Goal: Task Accomplishment & Management: Manage account settings

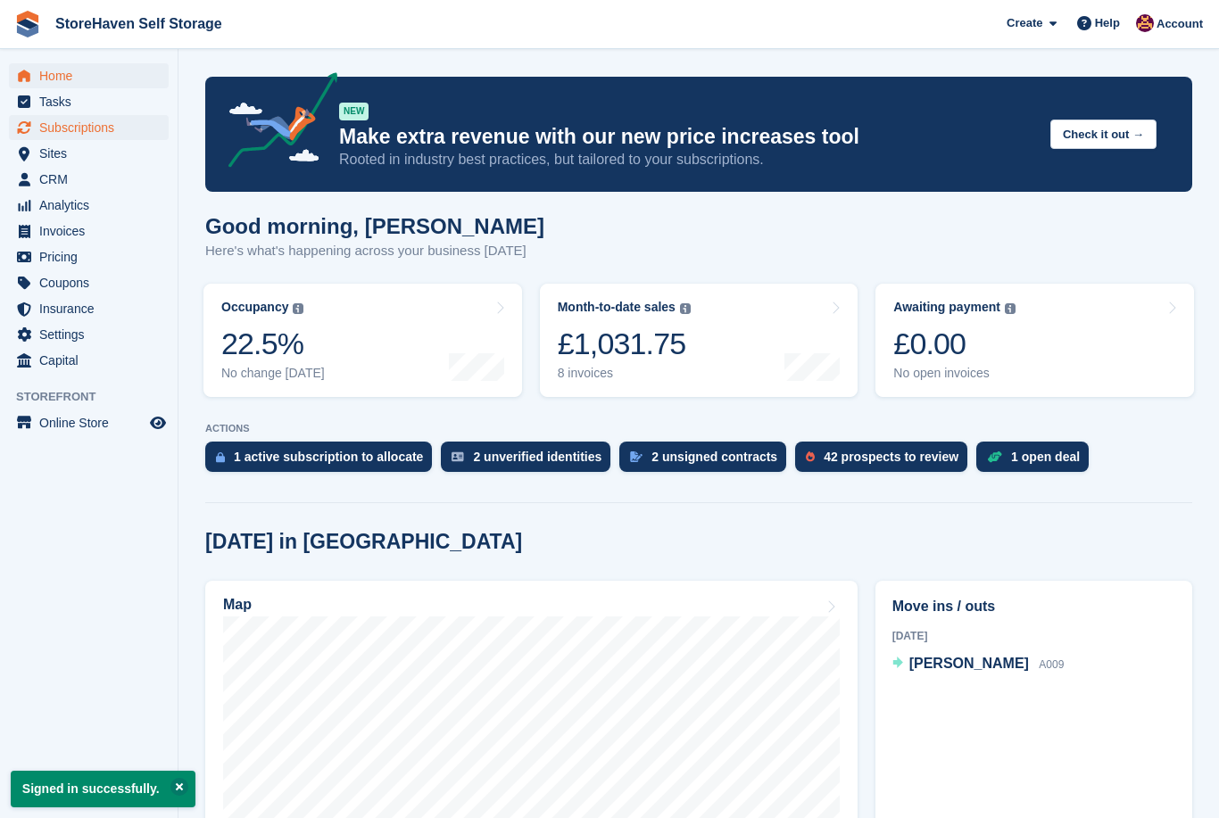
click at [28, 133] on icon "menu" at bounding box center [24, 127] width 14 height 14
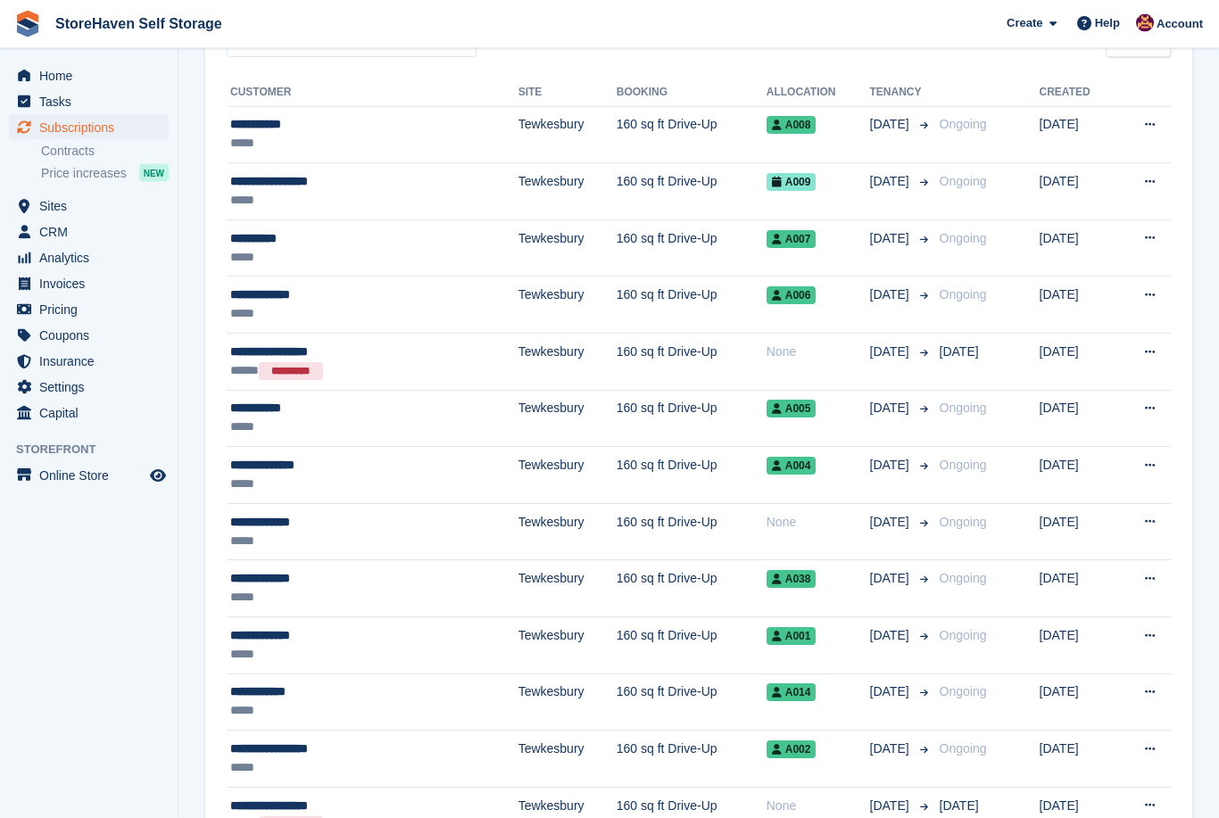
scroll to position [193, 0]
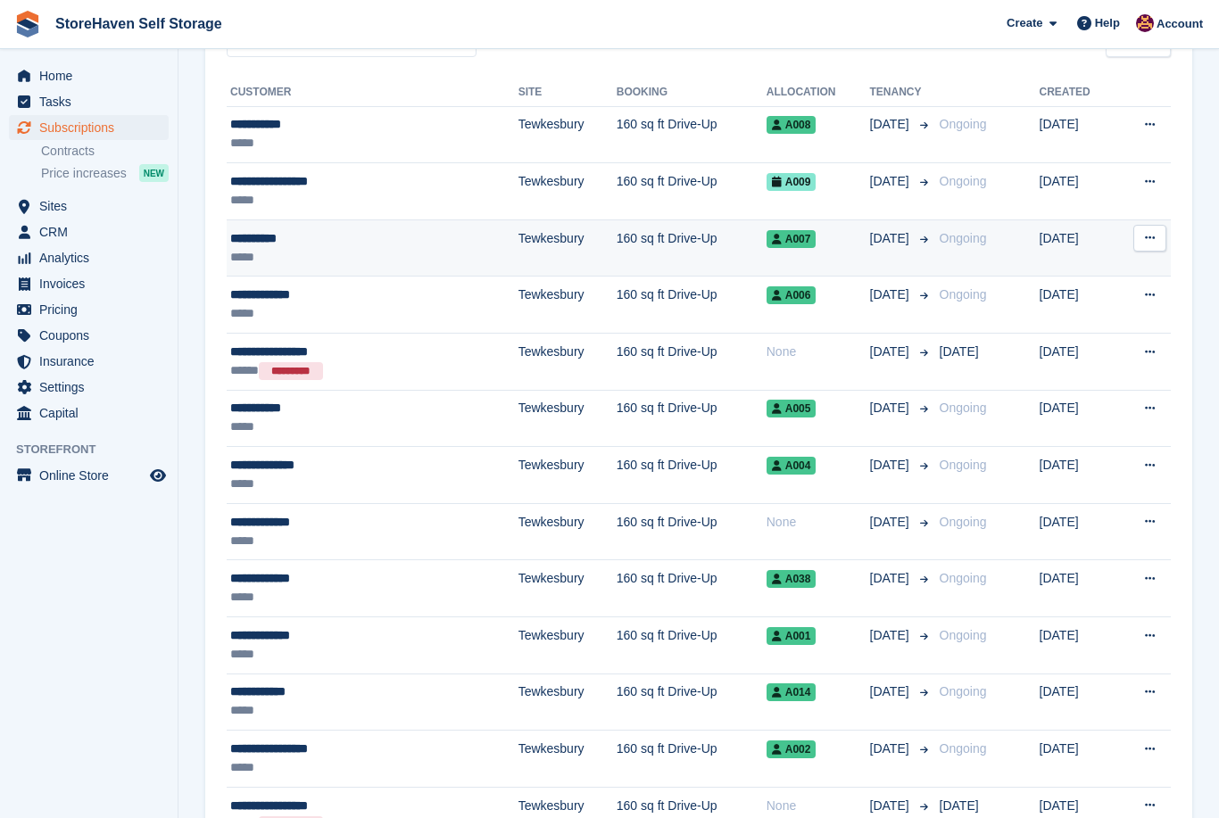
click at [1149, 237] on icon at bounding box center [1150, 238] width 10 height 12
click at [1074, 281] on p "View customer" at bounding box center [1080, 272] width 155 height 23
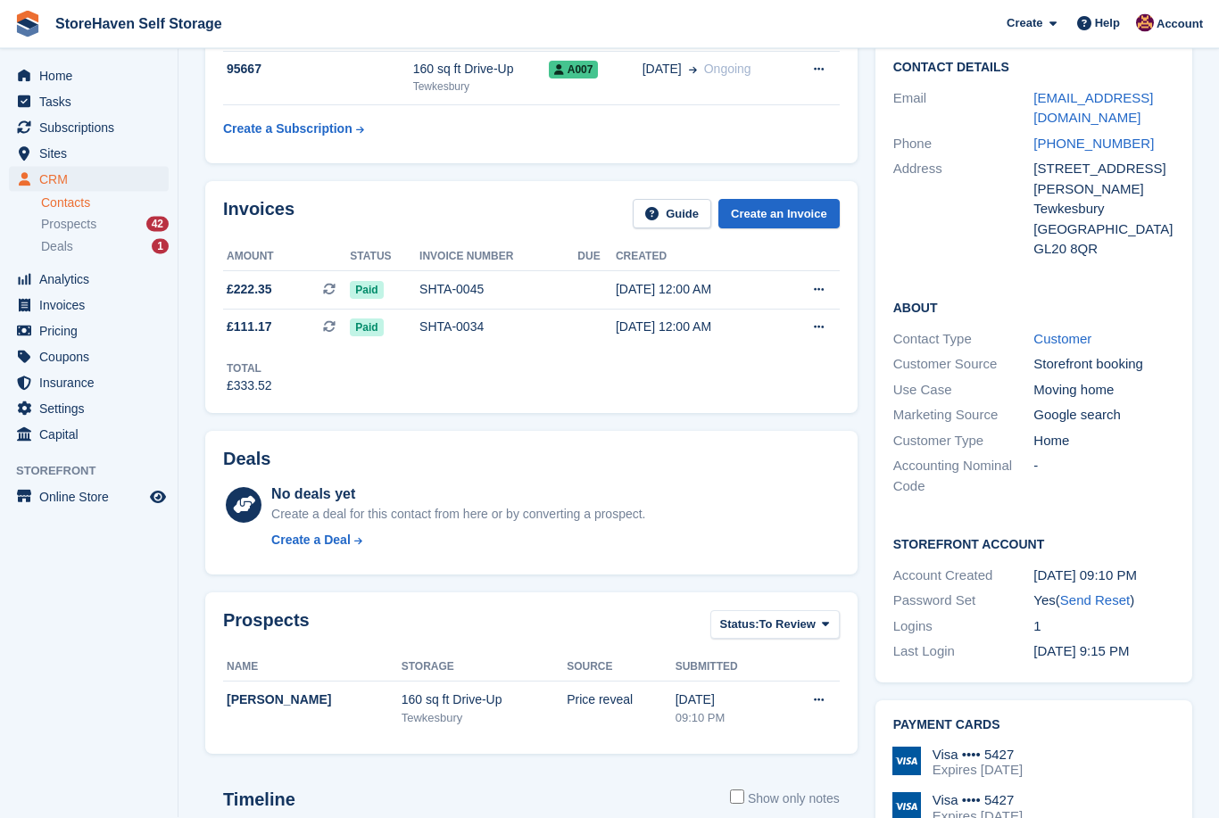
scroll to position [161, 0]
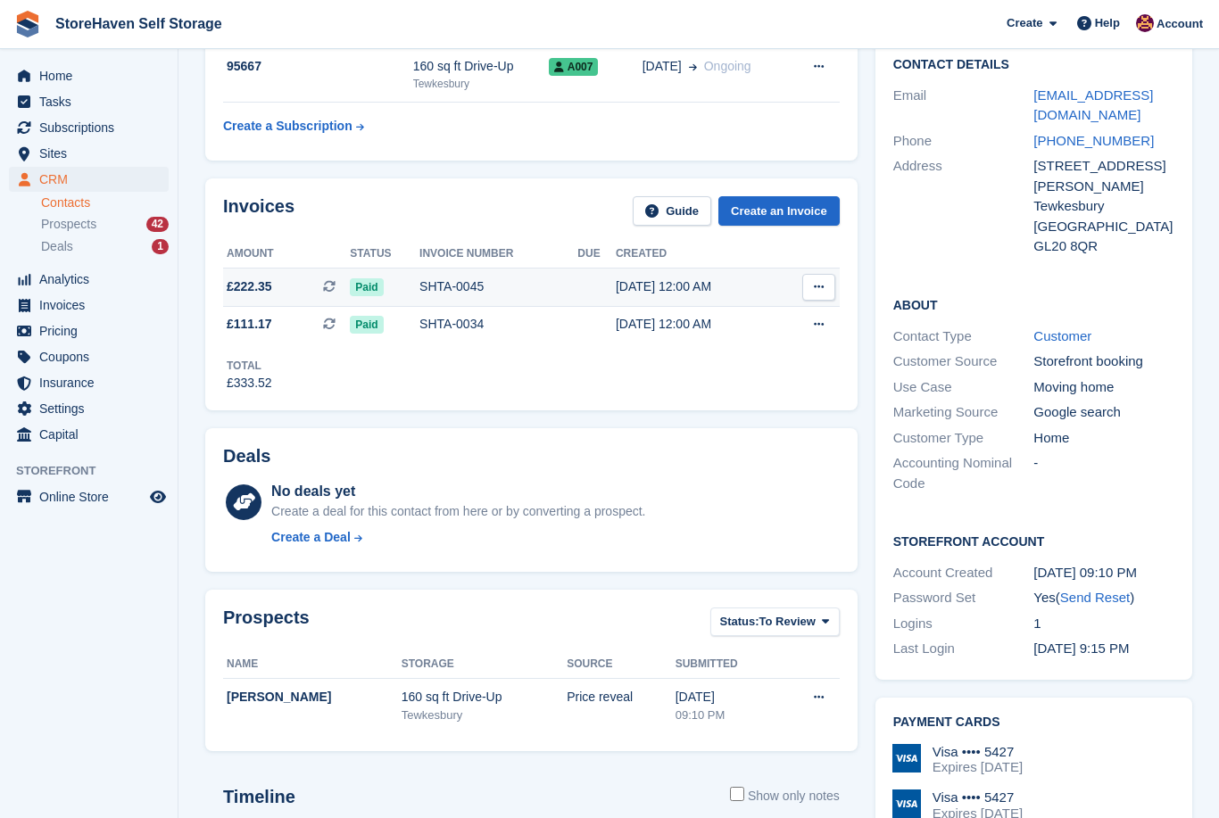
click at [826, 280] on button at bounding box center [818, 287] width 33 height 27
click at [57, 129] on span "Subscriptions" at bounding box center [92, 127] width 107 height 25
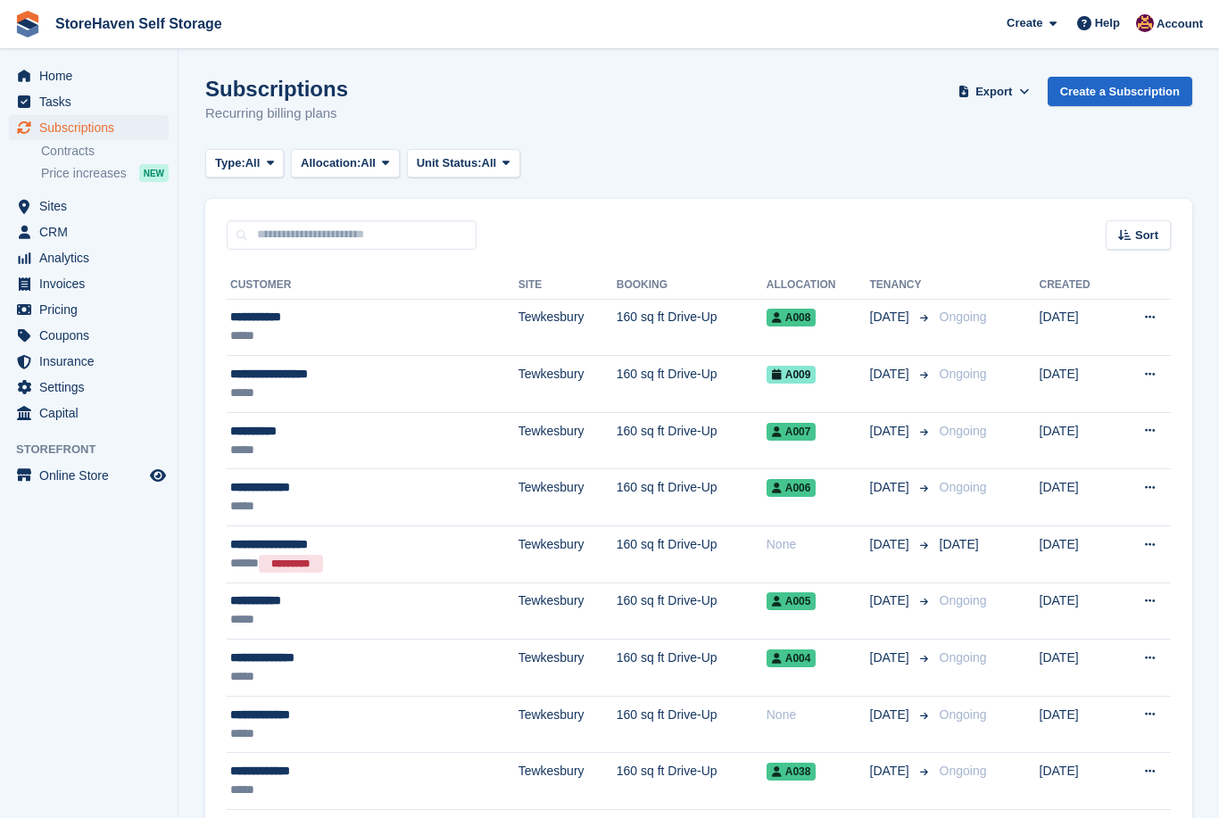
click at [55, 131] on span "Subscriptions" at bounding box center [92, 127] width 107 height 25
